Goal: Information Seeking & Learning: Find specific fact

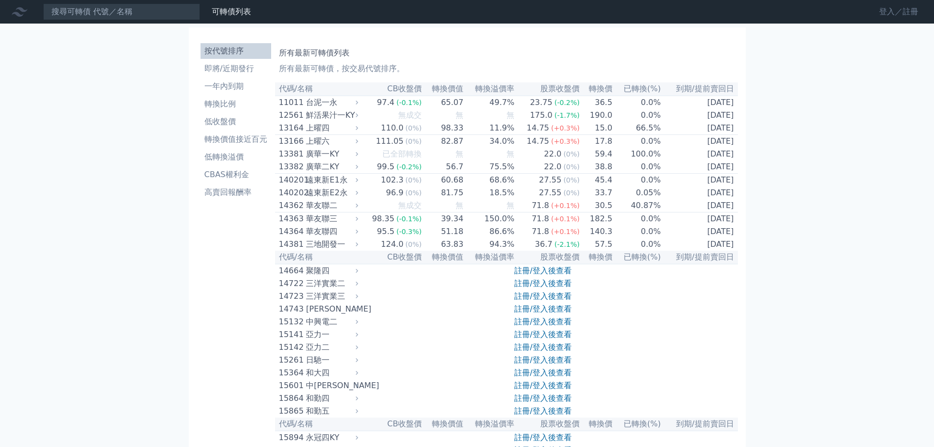
click at [900, 13] on link "登入／註冊" at bounding box center [898, 12] width 55 height 16
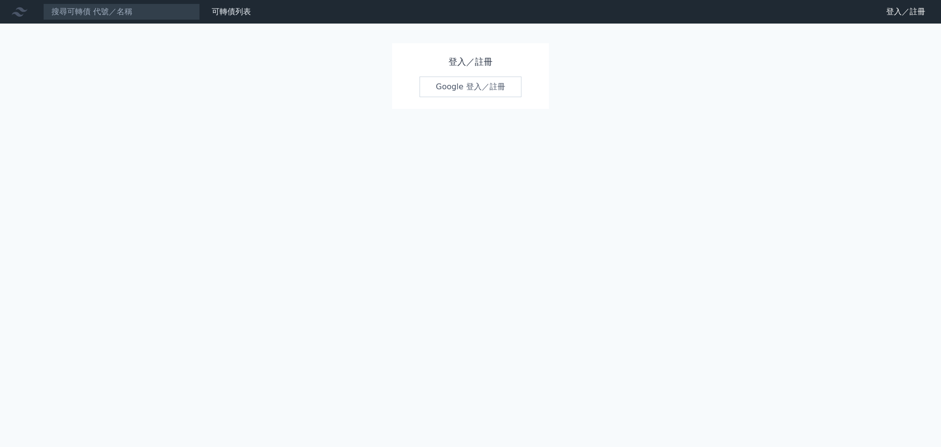
click at [469, 97] on link "Google 登入／註冊" at bounding box center [471, 86] width 102 height 21
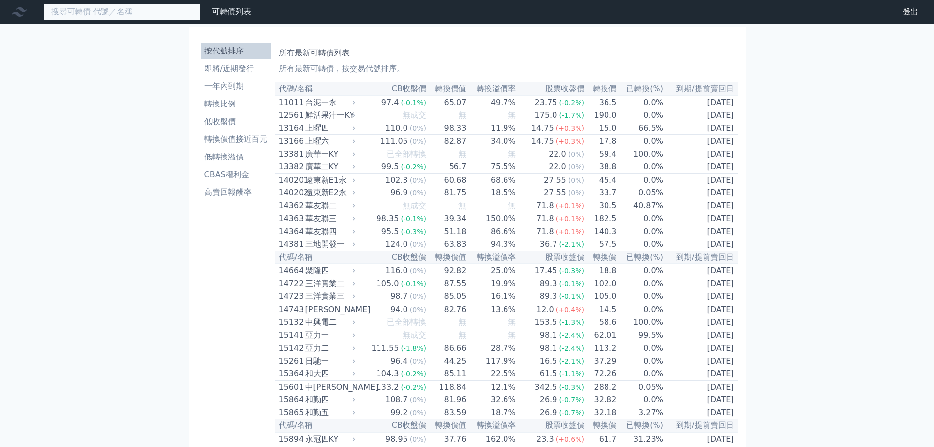
click at [114, 15] on input at bounding box center [121, 11] width 157 height 17
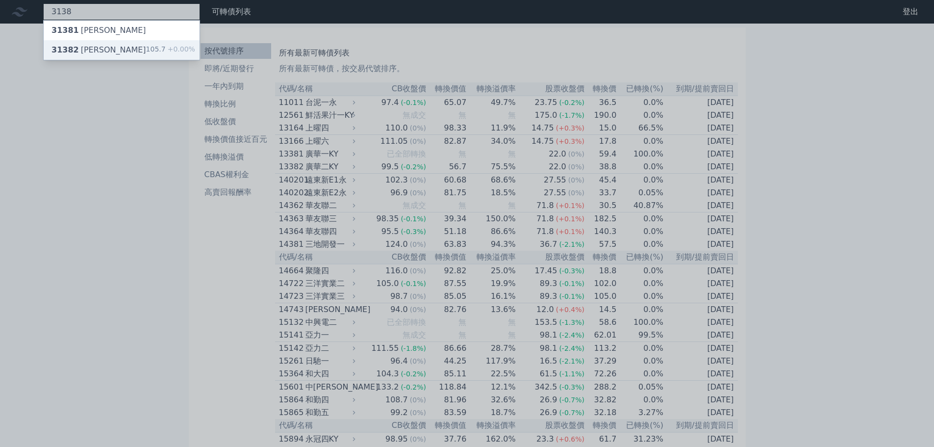
type input "3138"
click at [109, 56] on div "31382 耀登二 105.7 +0.00%" at bounding box center [122, 50] width 156 height 20
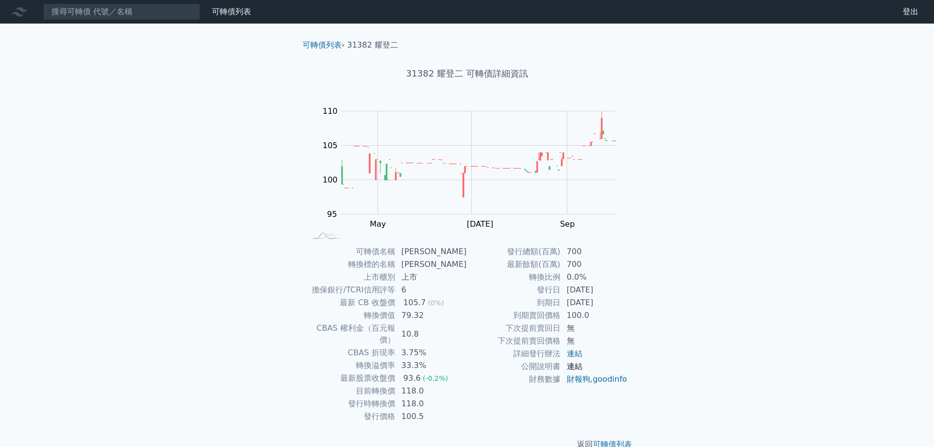
click at [580, 368] on link "連結" at bounding box center [575, 365] width 16 height 9
